Goal: Information Seeking & Learning: Find contact information

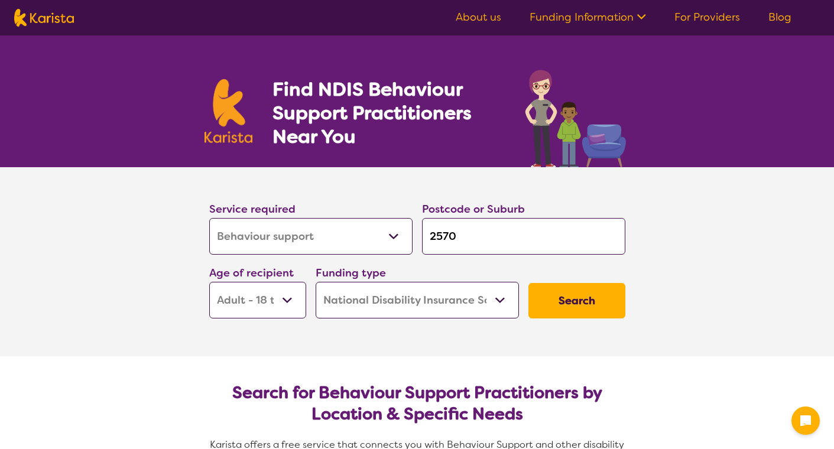
select select "Behaviour support"
select select "AD"
select select "NDIS"
select select "Behaviour support"
select select "AD"
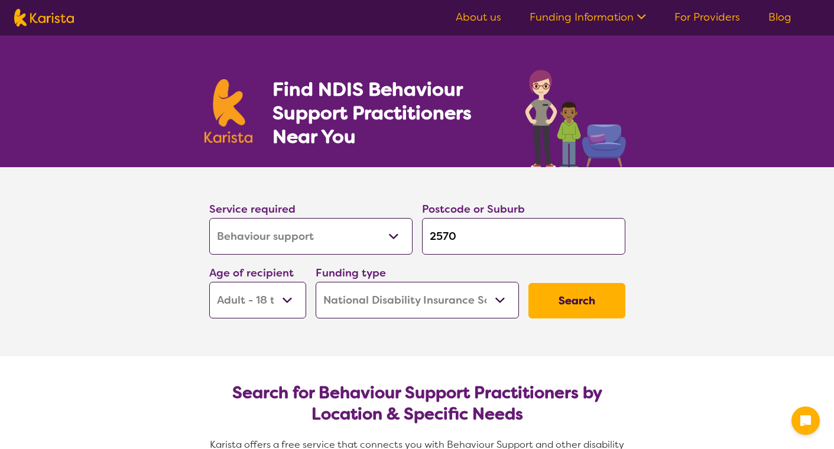
select select "NDIS"
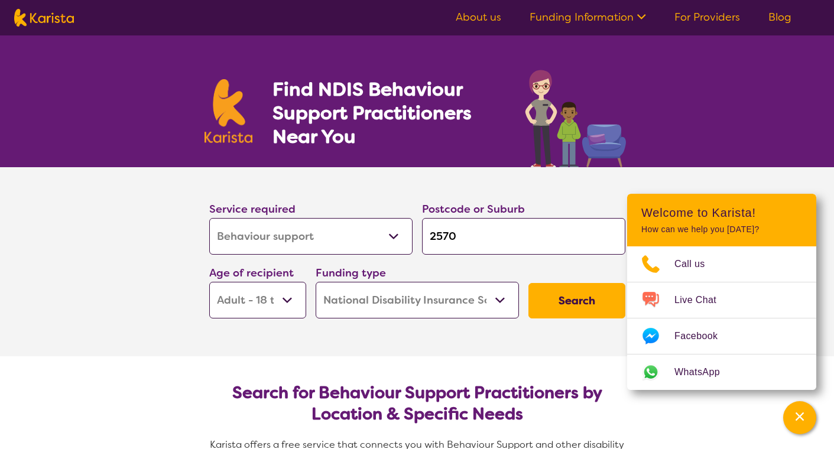
select select "Psychology"
drag, startPoint x: 484, startPoint y: 243, endPoint x: 377, endPoint y: 238, distance: 107.1
click at [377, 237] on div "Service required Allied Health Assistant Assessment ([MEDICAL_DATA] or [MEDICAL…" at bounding box center [418, 260] width 426 height 128
type input "C"
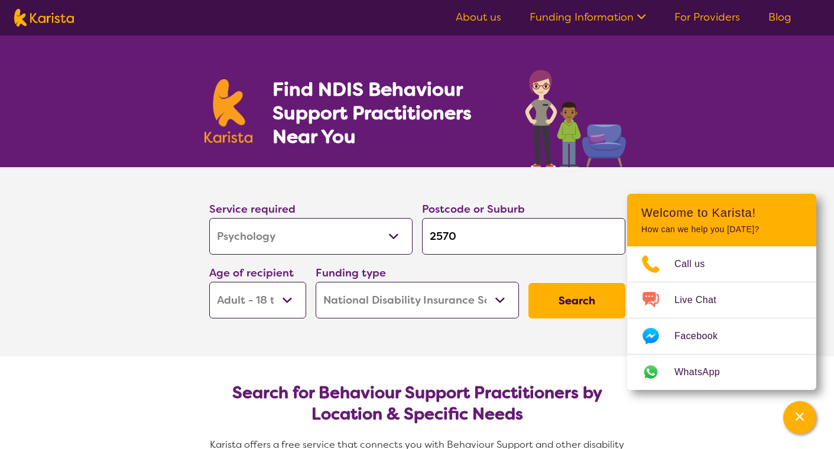
type input "C"
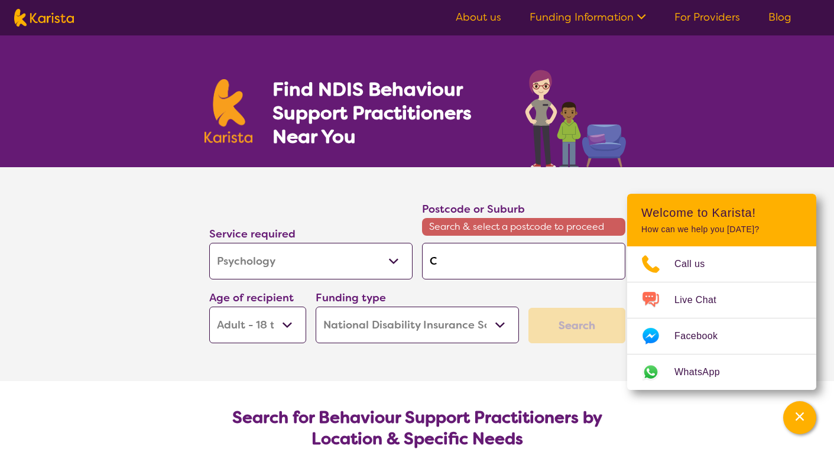
type input "Ca"
type input "Can"
type input "Canb"
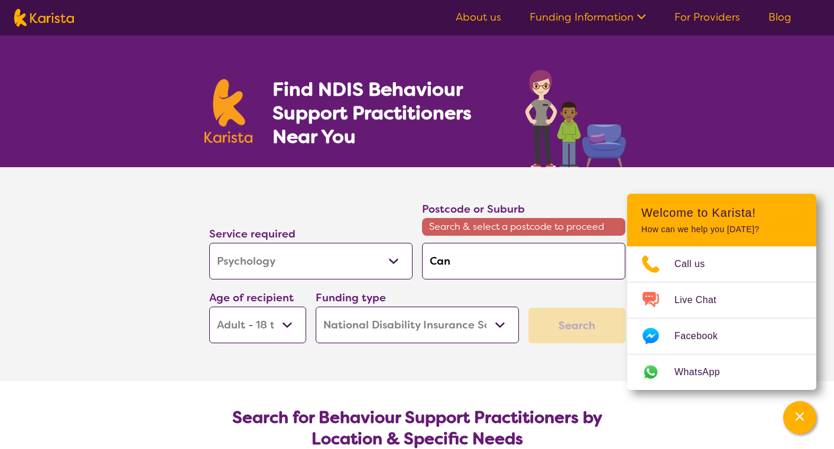
type input "Canb"
type input "Canbe"
type input "Canber"
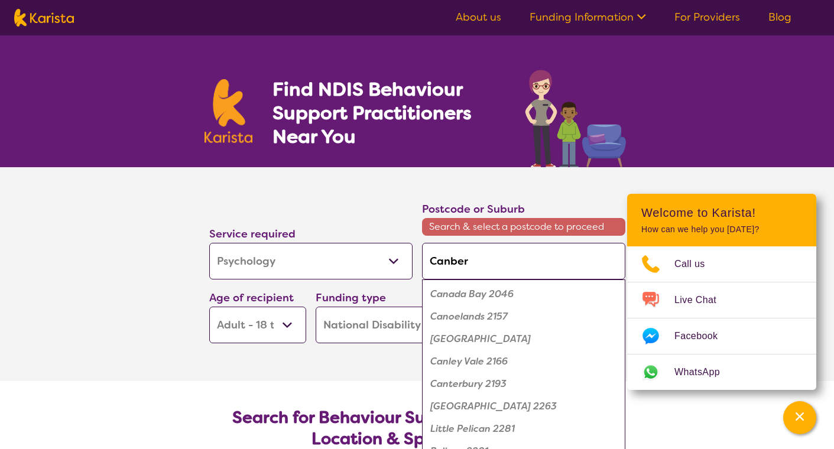
type input "Canberr"
type input "[GEOGRAPHIC_DATA]"
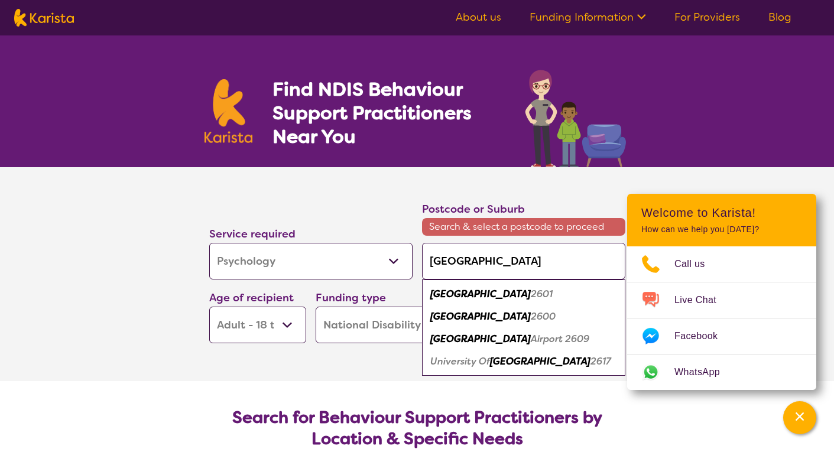
click at [451, 313] on em "[GEOGRAPHIC_DATA]" at bounding box center [480, 316] width 101 height 12
type input "2600"
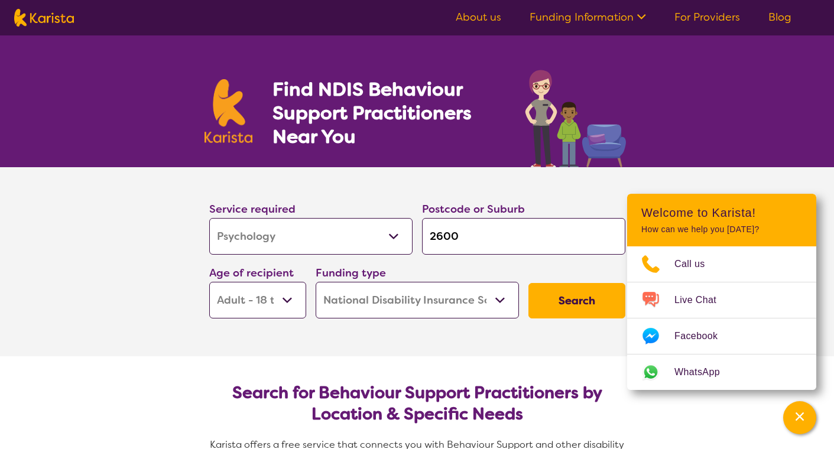
click at [575, 308] on button "Search" at bounding box center [577, 300] width 97 height 35
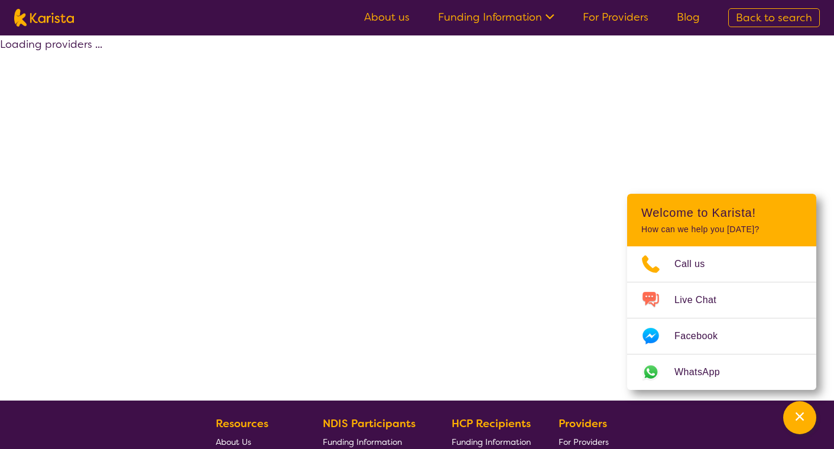
select select "by_score"
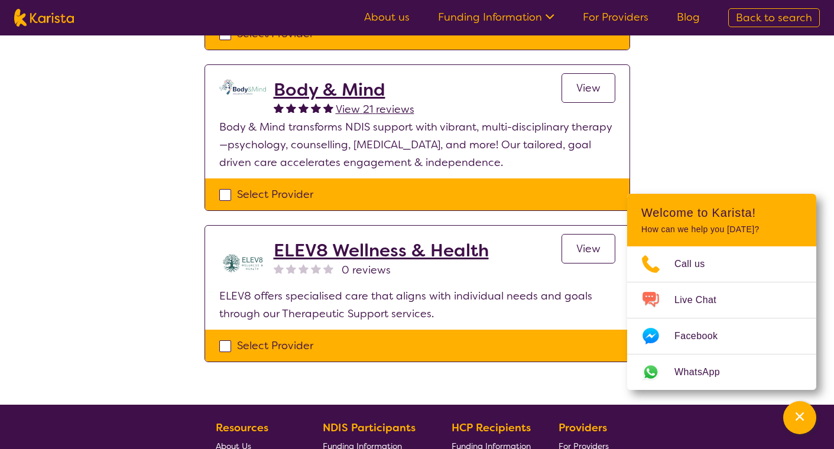
scroll to position [265, 0]
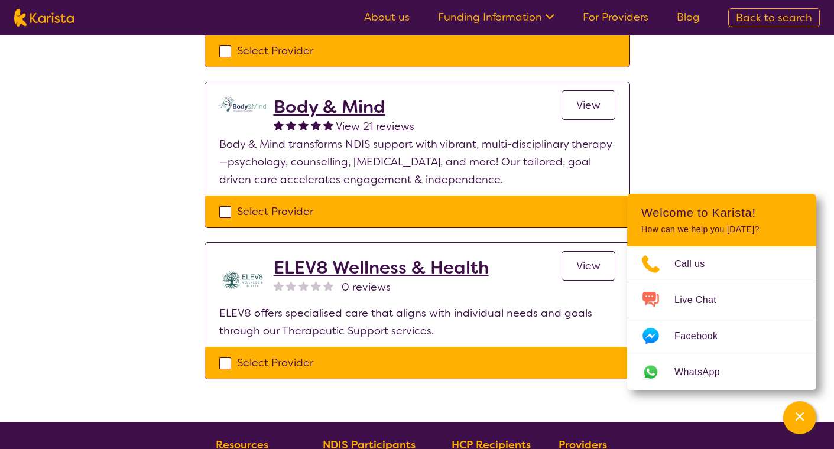
click at [313, 108] on h2 "Body & Mind" at bounding box center [344, 106] width 141 height 21
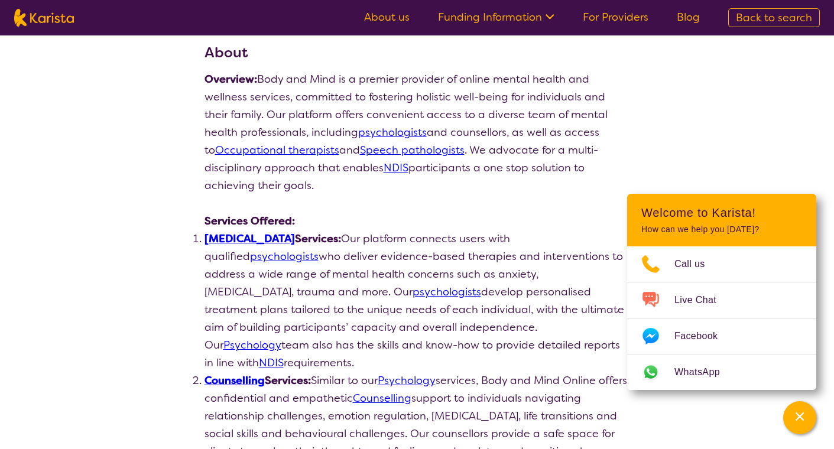
scroll to position [158, 0]
